Goal: Complete application form

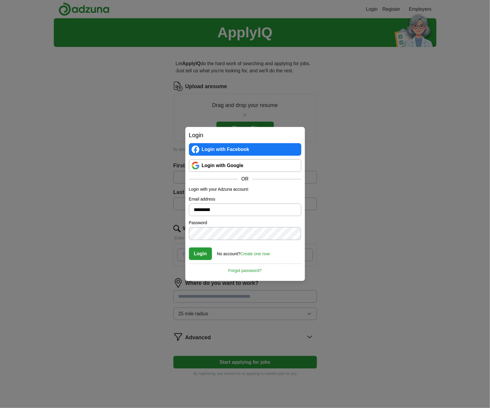
click at [200, 252] on button "Login" at bounding box center [200, 254] width 23 height 13
drag, startPoint x: 226, startPoint y: 208, endPoint x: 187, endPoint y: 210, distance: 39.5
click at [187, 210] on div "Login Login with Facebook Login with Google OR Login with your Adzuna account: …" at bounding box center [245, 204] width 120 height 154
type input "**********"
click at [205, 258] on button "Login" at bounding box center [200, 254] width 23 height 13
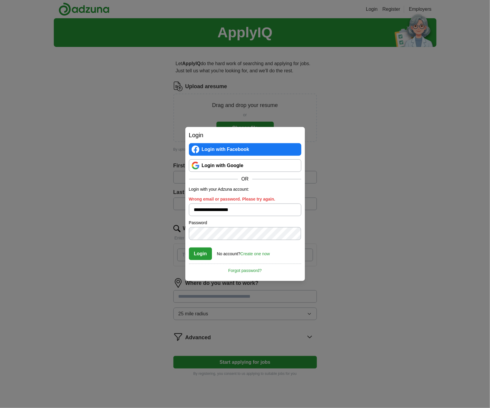
click at [258, 253] on link "Create one now" at bounding box center [255, 254] width 30 height 5
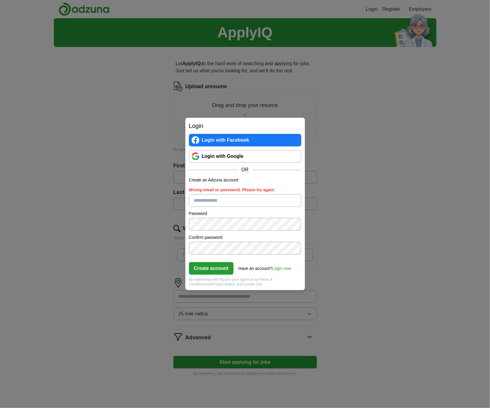
click at [239, 202] on input "Wrong email or password. Please try again." at bounding box center [245, 200] width 112 height 13
type input "**********"
click at [289, 269] on link "Login now" at bounding box center [281, 268] width 19 height 5
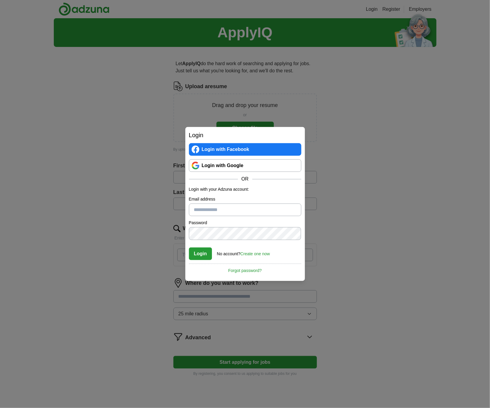
click at [227, 209] on input "Email address" at bounding box center [245, 210] width 112 height 13
drag, startPoint x: 229, startPoint y: 210, endPoint x: 188, endPoint y: 213, distance: 41.4
click at [188, 213] on div "Login Login with Facebook Login with Google OR Login with your Adzuna account: …" at bounding box center [245, 204] width 120 height 154
type input "**********"
click at [203, 252] on button "Login" at bounding box center [200, 254] width 23 height 13
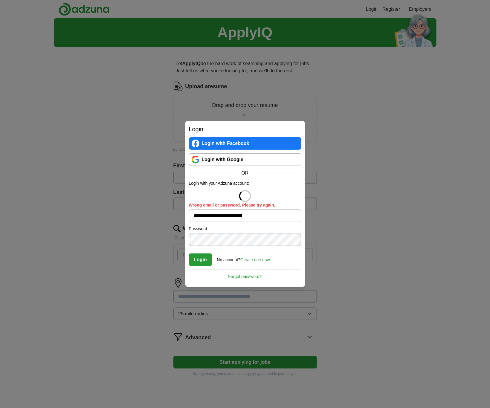
click at [260, 260] on link "Create one now" at bounding box center [255, 260] width 30 height 5
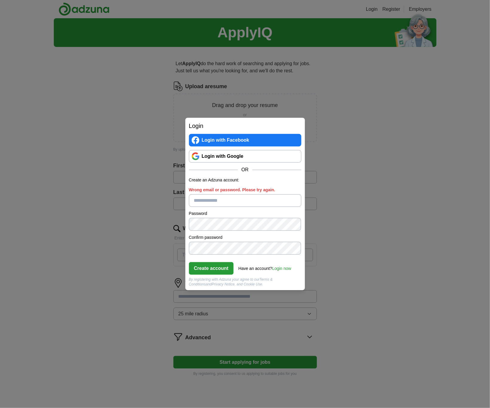
click at [222, 202] on input "Wrong email or password. Please try again." at bounding box center [245, 200] width 112 height 13
drag, startPoint x: 222, startPoint y: 200, endPoint x: 172, endPoint y: 196, distance: 50.5
click at [172, 196] on div "Login Login with Facebook Login with Google OR Create an Adzuna account: Email …" at bounding box center [245, 204] width 490 height 408
type input "**********"
click at [213, 269] on button "Create account" at bounding box center [211, 268] width 45 height 13
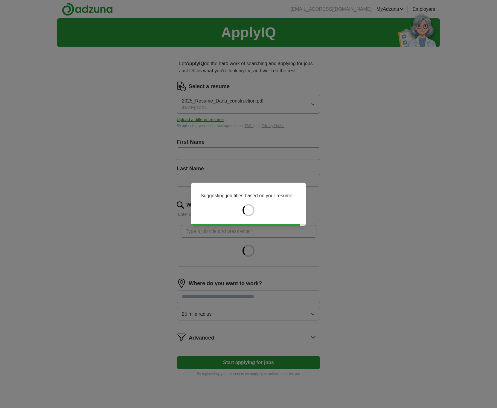
type input "****"
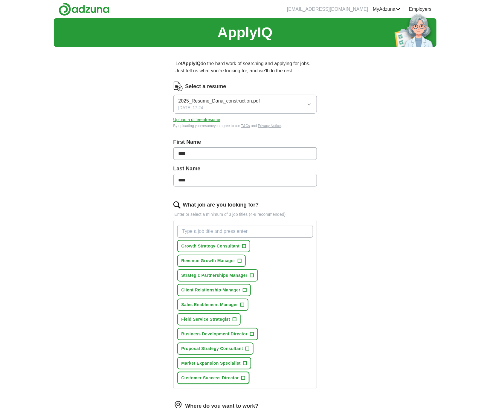
click at [243, 377] on span "+" at bounding box center [243, 378] width 4 height 5
click at [0, 0] on span "×" at bounding box center [0, 0] width 0 height 0
click at [232, 234] on input "What job are you looking for?" at bounding box center [245, 231] width 136 height 13
type input "business development"
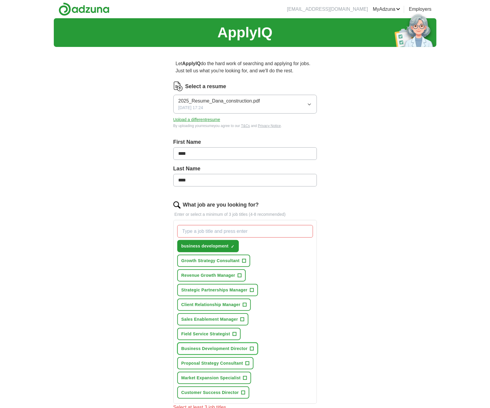
click at [252, 347] on span "+" at bounding box center [252, 349] width 4 height 5
click at [229, 233] on input "What job are you looking for?" at bounding box center [245, 231] width 136 height 13
type input "b"
type input "VP of business development"
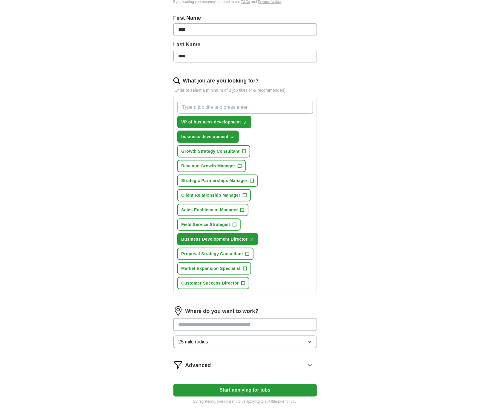
scroll to position [188, 0]
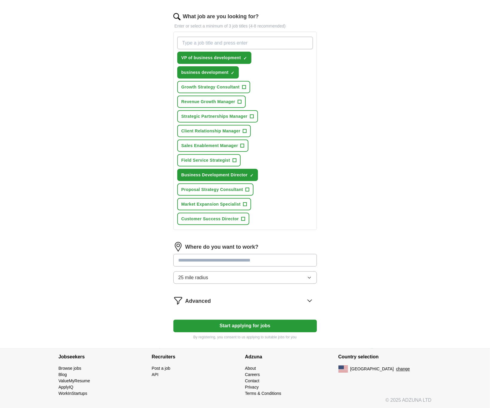
click at [251, 276] on button "25 mile radius" at bounding box center [245, 278] width 144 height 13
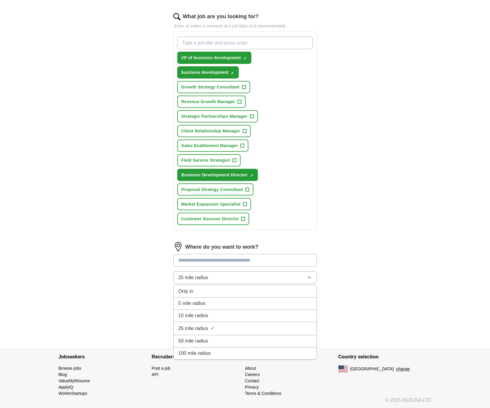
click at [253, 338] on div "50 mile radius" at bounding box center [245, 341] width 133 height 7
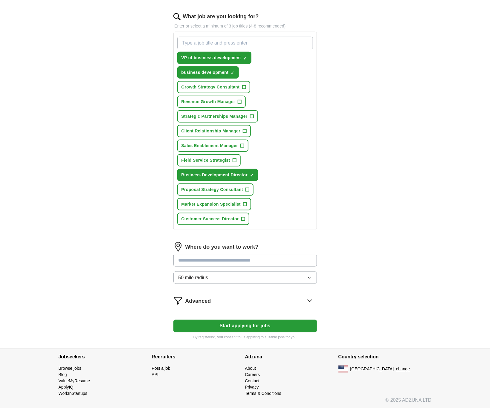
click at [238, 256] on input at bounding box center [245, 260] width 144 height 13
type input "**********"
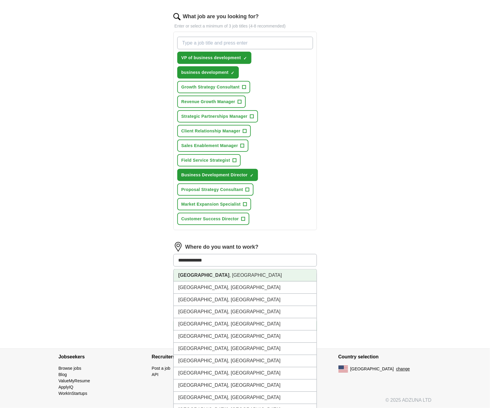
click at [237, 276] on li "Newport Beach , CA" at bounding box center [245, 276] width 143 height 12
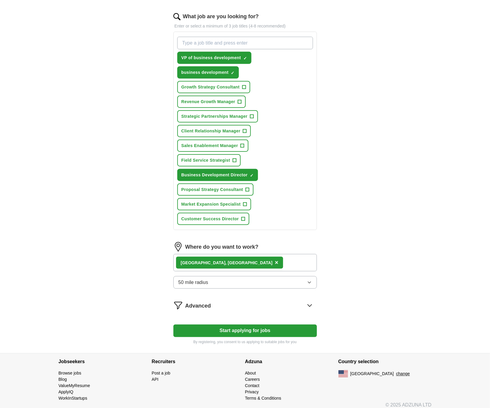
click at [304, 304] on div "Advanced" at bounding box center [251, 306] width 132 height 10
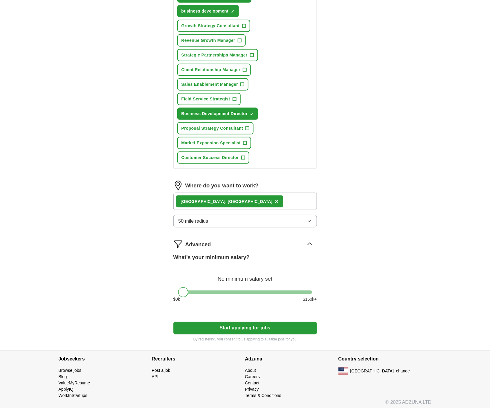
scroll to position [252, 0]
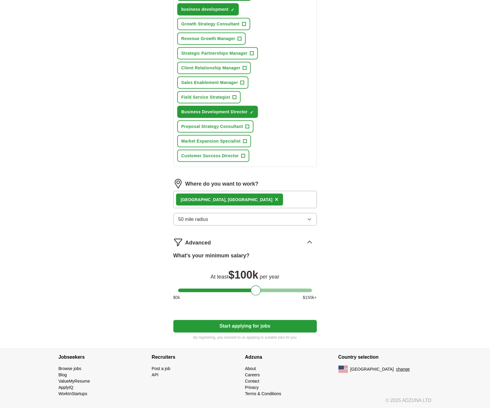
drag, startPoint x: 182, startPoint y: 288, endPoint x: 254, endPoint y: 294, distance: 72.6
click at [254, 294] on div at bounding box center [256, 291] width 10 height 10
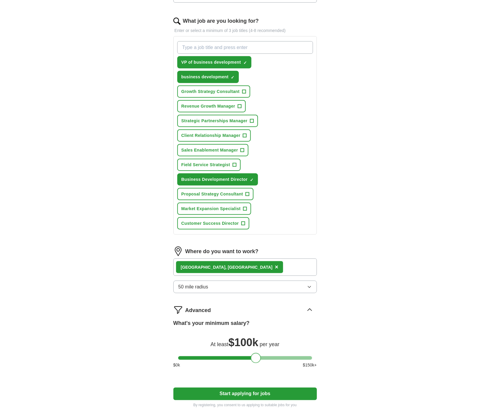
scroll to position [162, 0]
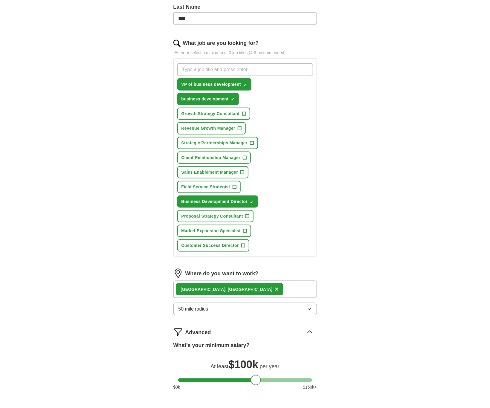
click at [278, 73] on input "What job are you looking for?" at bounding box center [245, 69] width 136 height 13
type input "sales and marketing"
click at [237, 69] on input "What job are you looking for?" at bounding box center [245, 69] width 136 height 13
type input "partnerships"
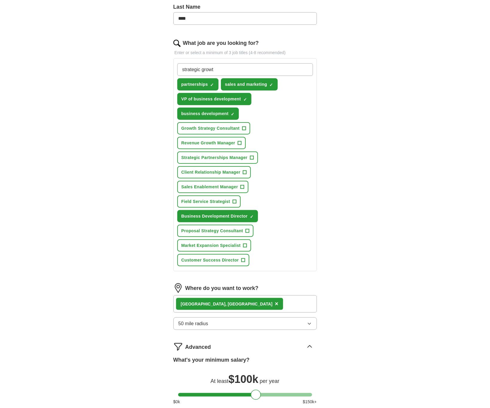
type input "strategic growth"
type input "growth and innovation"
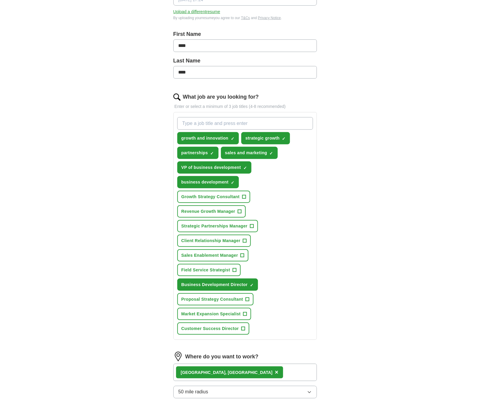
scroll to position [235, 0]
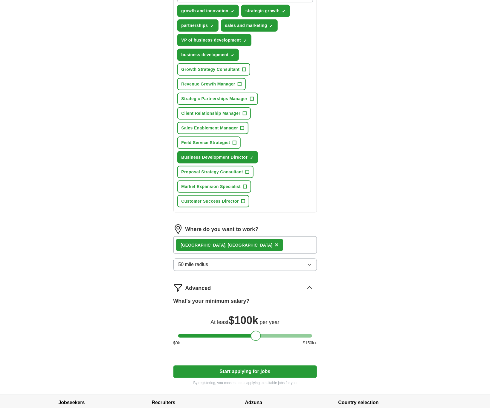
click at [288, 372] on button "Start applying for jobs" at bounding box center [245, 372] width 144 height 13
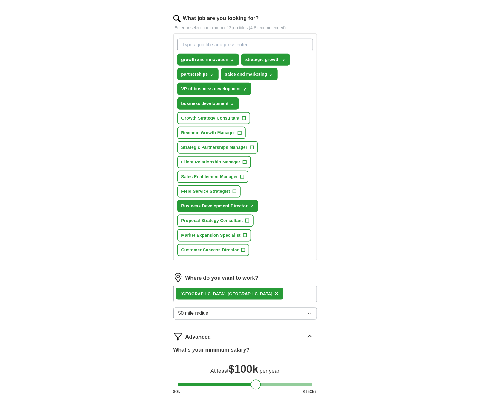
select select "**"
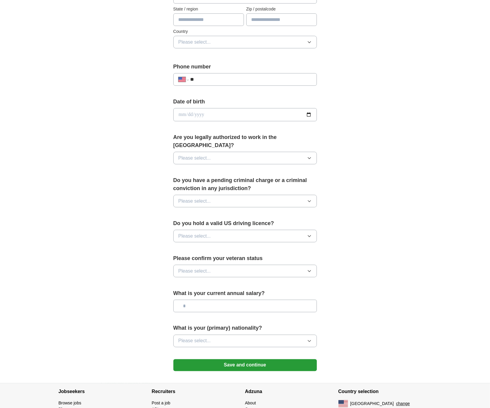
scroll to position [0, 0]
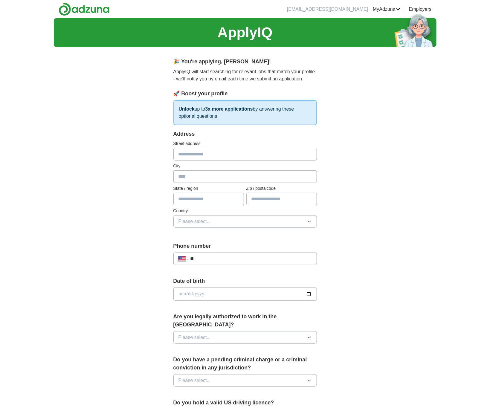
click at [278, 153] on input "text" at bounding box center [245, 154] width 144 height 13
type input "**********"
type input "**"
type input "*****"
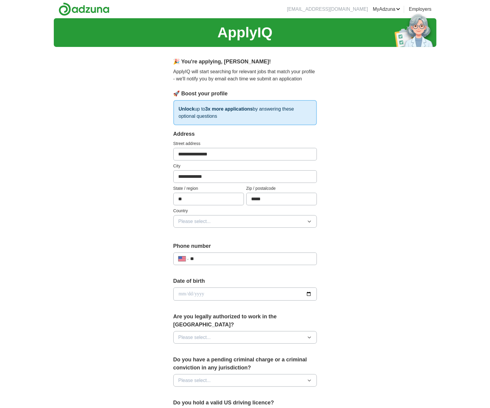
click at [257, 218] on button "Please select..." at bounding box center [245, 221] width 144 height 13
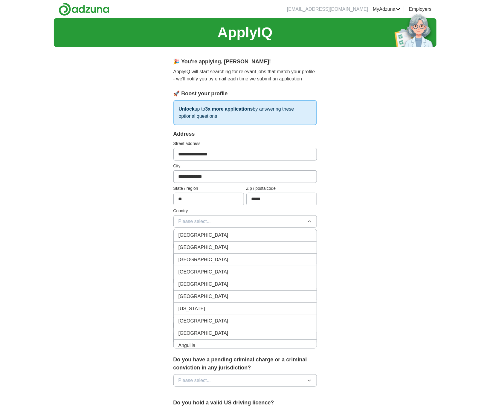
click at [250, 254] on li "United States" at bounding box center [245, 248] width 143 height 12
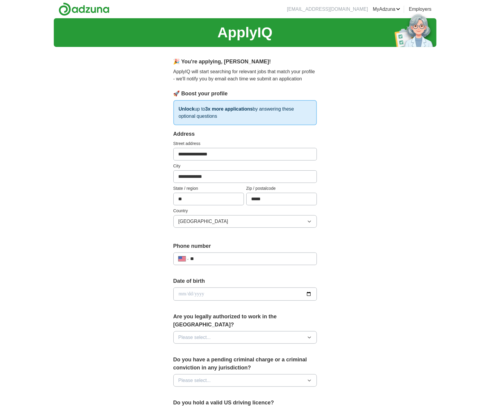
click at [253, 262] on input "**" at bounding box center [250, 258] width 121 height 7
type input "**"
click at [361, 198] on div "**********" at bounding box center [245, 290] width 383 height 545
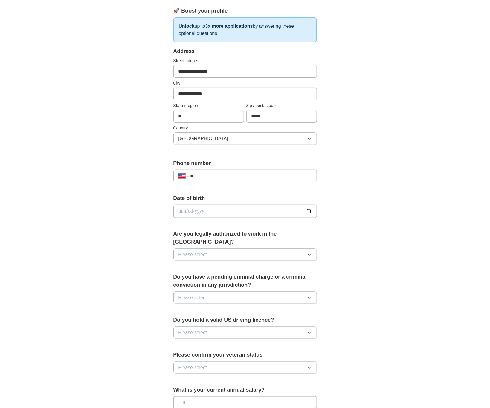
scroll to position [90, 0]
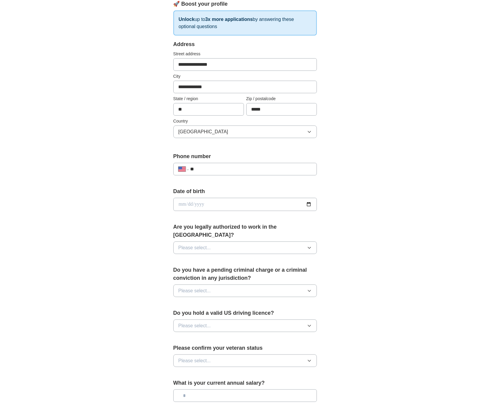
click at [280, 207] on input "date" at bounding box center [245, 204] width 144 height 13
click at [282, 245] on button "Please select..." at bounding box center [245, 248] width 144 height 13
click at [281, 258] on div "Yes" at bounding box center [245, 261] width 133 height 7
click at [350, 229] on div "**********" at bounding box center [245, 201] width 383 height 545
click at [291, 285] on button "Please select..." at bounding box center [245, 291] width 144 height 13
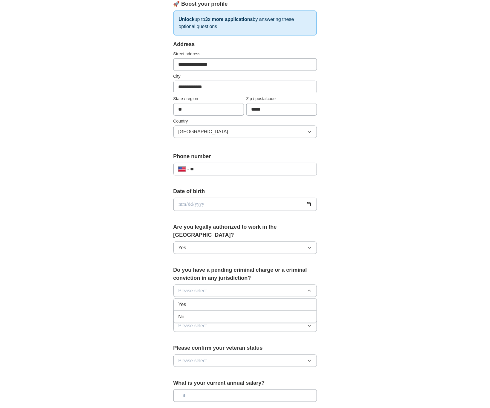
click at [285, 313] on div "No" at bounding box center [245, 316] width 133 height 7
click at [283, 320] on button "Please select..." at bounding box center [245, 326] width 144 height 13
click at [284, 336] on div "Yes" at bounding box center [245, 339] width 133 height 7
click at [285, 355] on button "Please select..." at bounding box center [245, 361] width 144 height 13
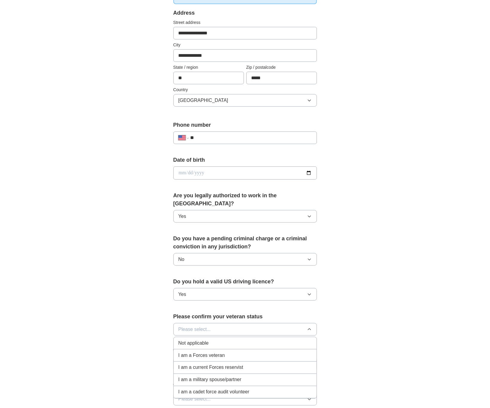
scroll to position [135, 0]
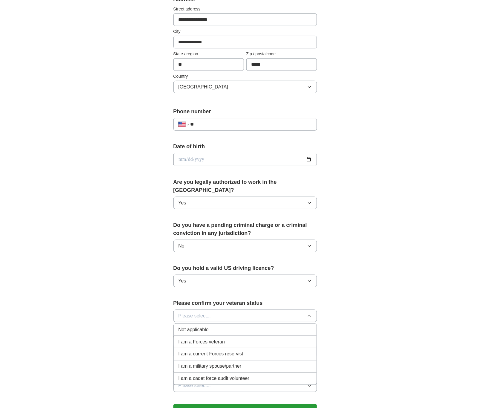
click at [278, 327] on div "Not applicable" at bounding box center [245, 329] width 133 height 7
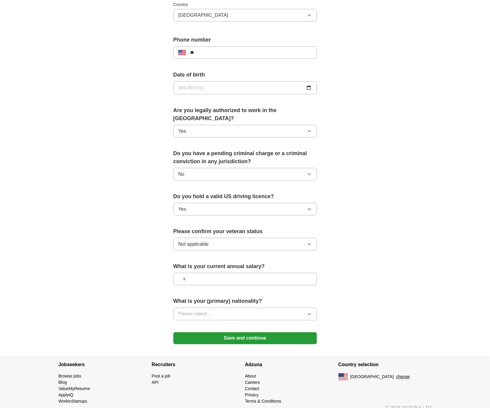
scroll to position [210, 0]
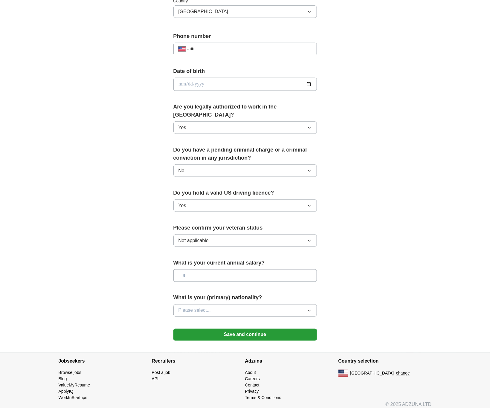
click at [280, 304] on button "Please select..." at bounding box center [245, 310] width 144 height 13
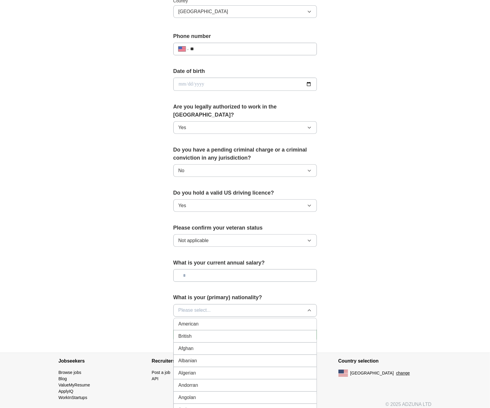
click at [282, 321] on div "American" at bounding box center [245, 324] width 133 height 7
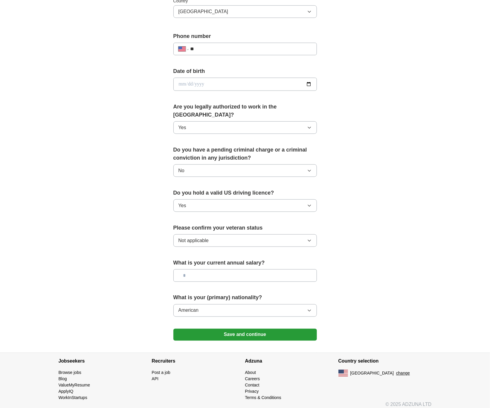
click at [267, 329] on button "Save and continue" at bounding box center [245, 335] width 144 height 12
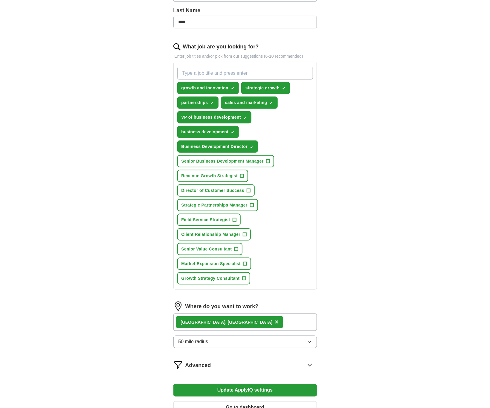
scroll to position [45, 0]
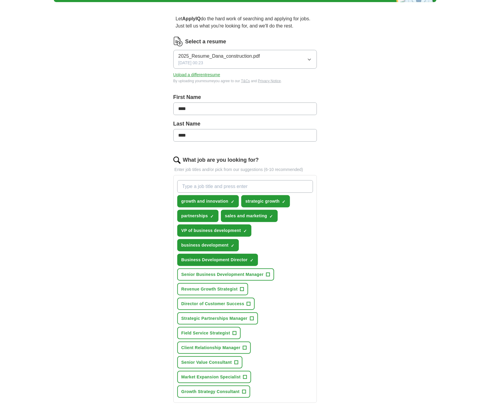
click at [311, 57] on icon "button" at bounding box center [309, 59] width 5 height 5
click at [358, 69] on div "ApplyIQ Let ApplyIQ do the hard work of searching and applying for jobs. Just t…" at bounding box center [245, 255] width 383 height 565
click at [209, 76] on button "Upload a different resume" at bounding box center [196, 75] width 47 height 6
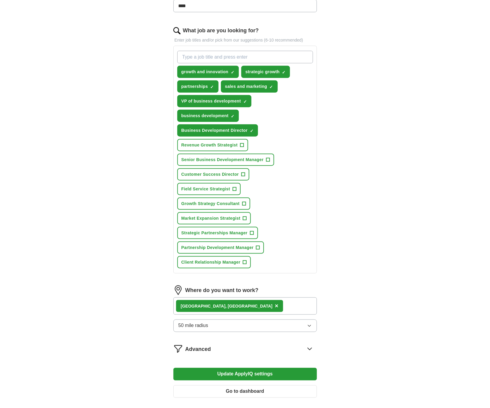
scroll to position [179, 0]
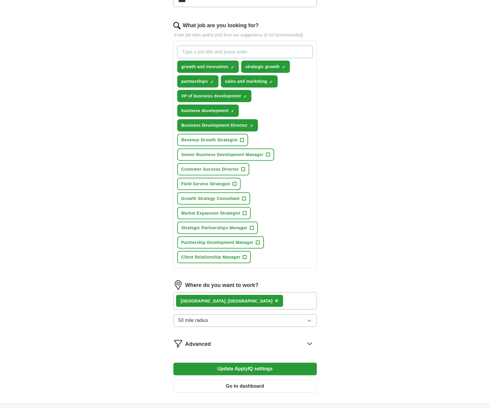
click at [270, 383] on button "Go to dashboard" at bounding box center [245, 386] width 144 height 13
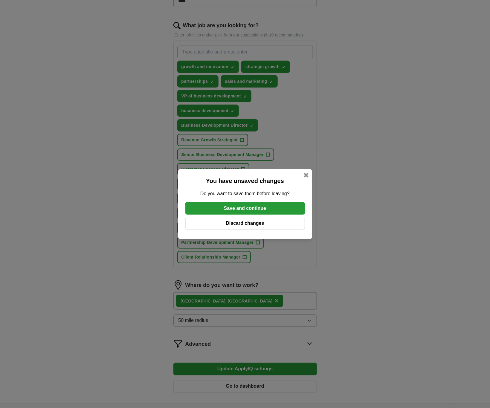
click at [250, 226] on button "Discard changes" at bounding box center [245, 223] width 120 height 13
